Goal: Find specific page/section: Find specific page/section

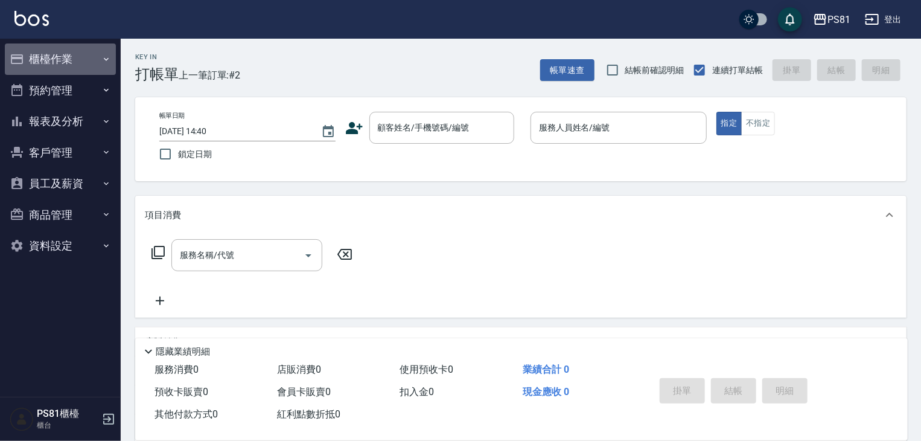
click at [40, 57] on button "櫃檯作業" at bounding box center [60, 58] width 111 height 31
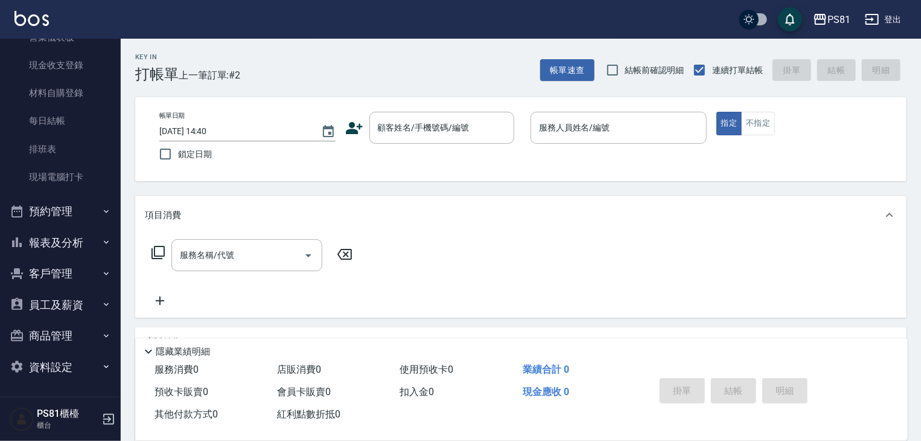
click at [83, 219] on button "預約管理" at bounding box center [60, 211] width 111 height 31
click at [79, 232] on button "報表及分析" at bounding box center [60, 242] width 111 height 31
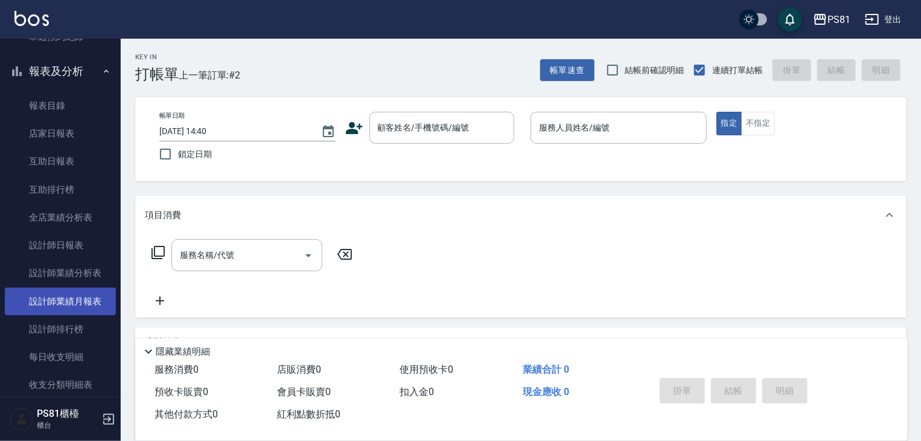
scroll to position [502, 0]
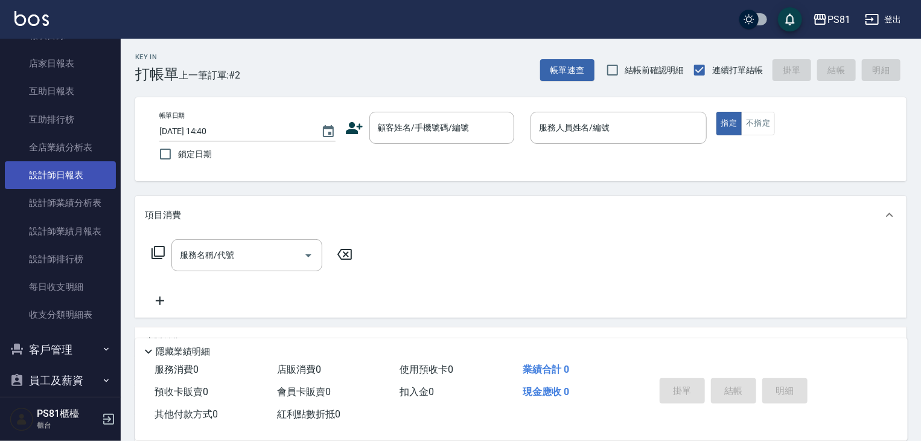
click at [46, 170] on link "設計師日報表" at bounding box center [60, 175] width 111 height 28
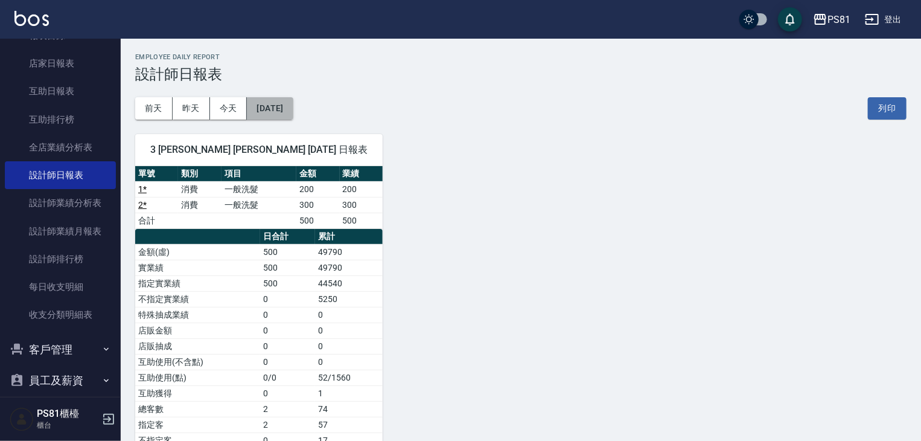
click at [292, 112] on button "[DATE]" at bounding box center [270, 108] width 46 height 22
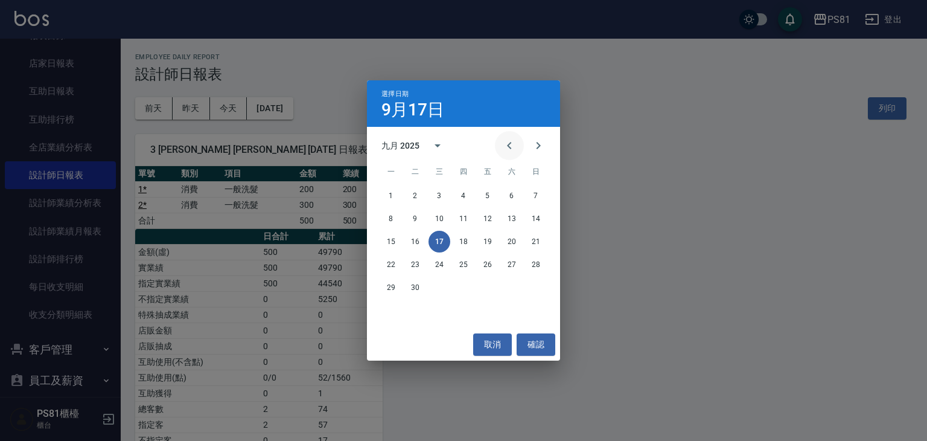
click at [514, 137] on button "Previous month" at bounding box center [509, 145] width 29 height 29
click at [529, 237] on button "17" at bounding box center [536, 242] width 22 height 22
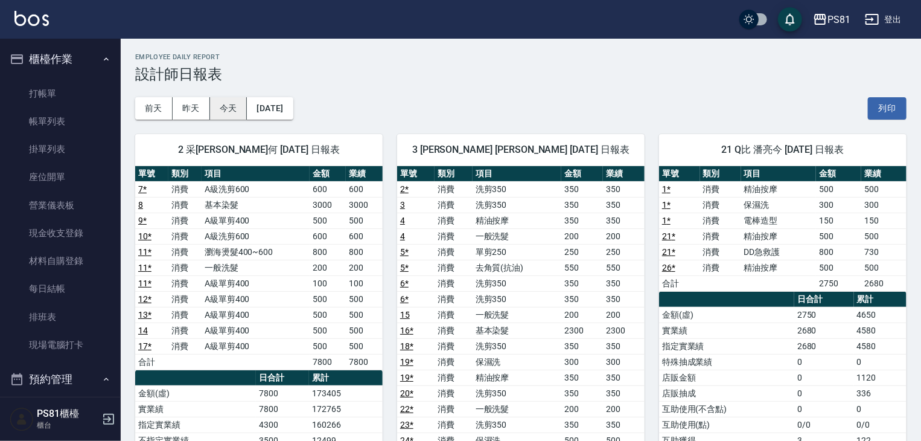
click at [233, 109] on button "今天" at bounding box center [228, 108] width 37 height 22
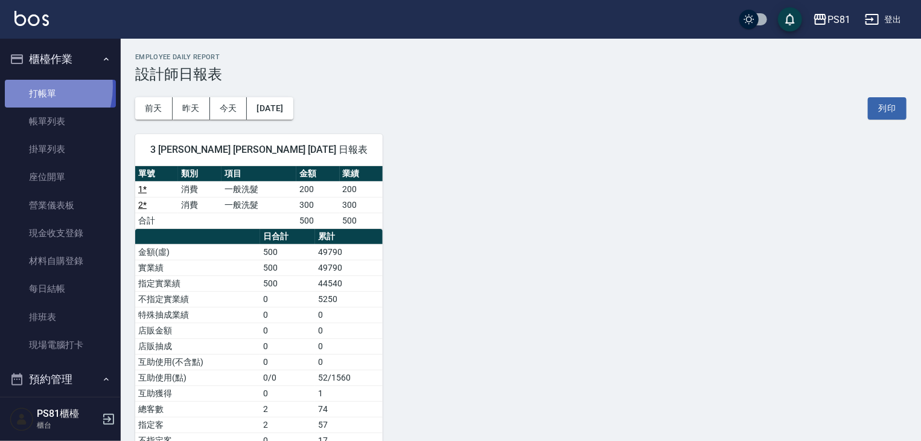
click at [28, 86] on link "打帳單" at bounding box center [60, 94] width 111 height 28
